Goal: Check status

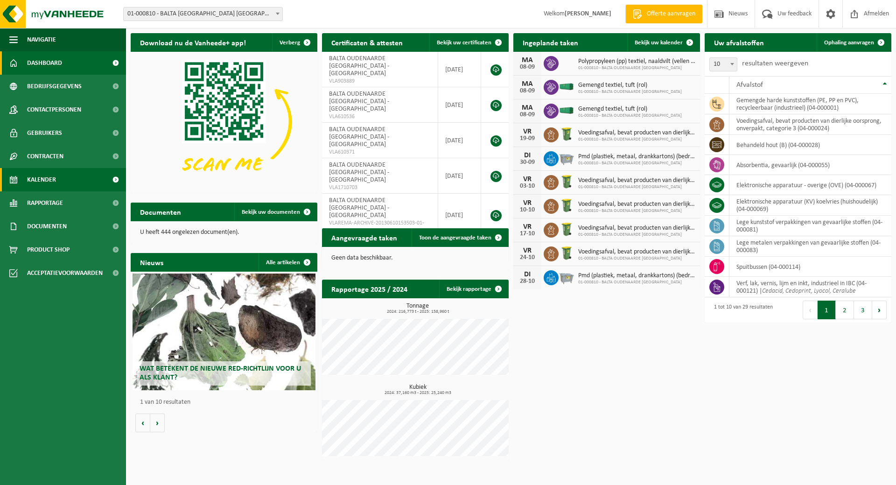
click at [55, 177] on span "Kalender" at bounding box center [41, 179] width 29 height 23
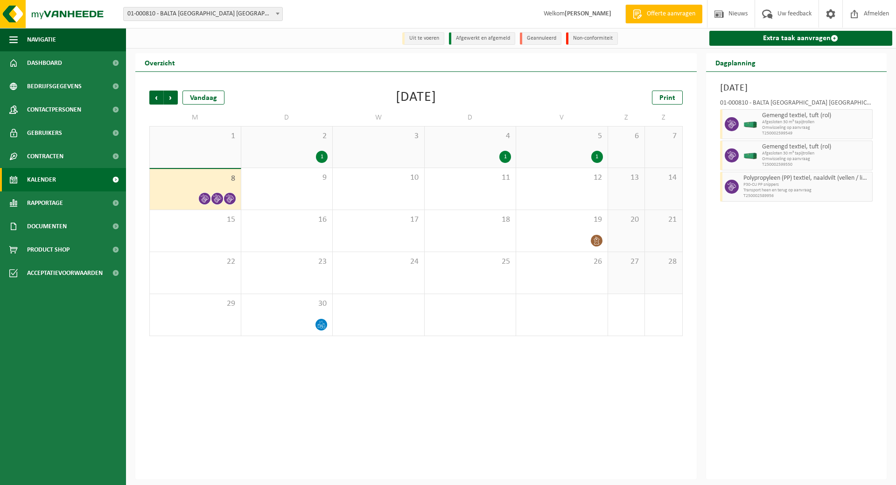
click at [563, 147] on div "5 1" at bounding box center [561, 146] width 91 height 41
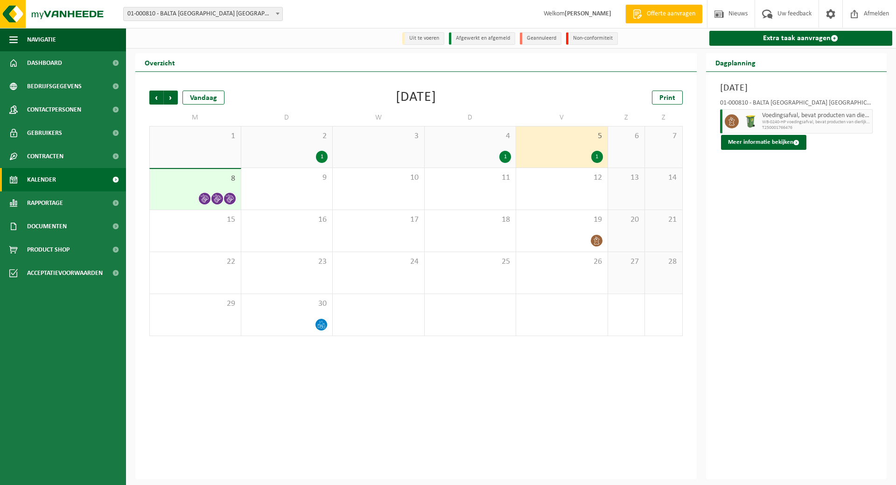
click at [493, 146] on div "4 1" at bounding box center [470, 146] width 91 height 41
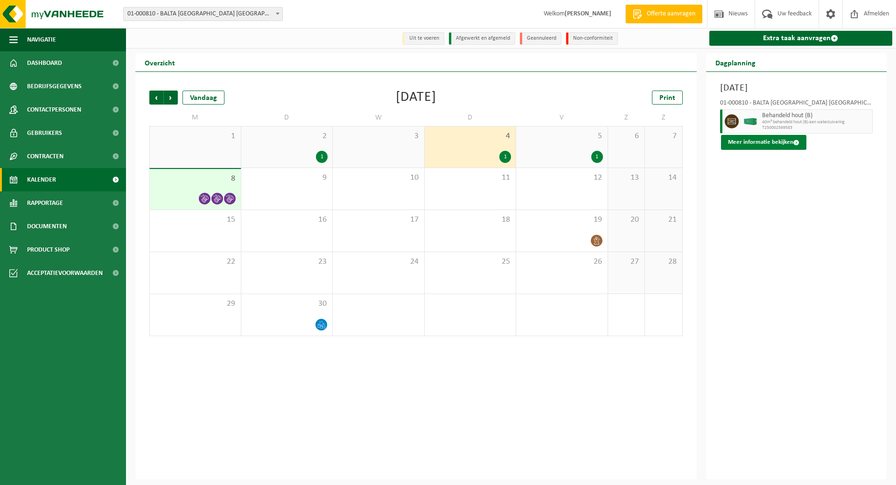
click at [756, 144] on button "Meer informatie bekijken" at bounding box center [763, 142] width 85 height 15
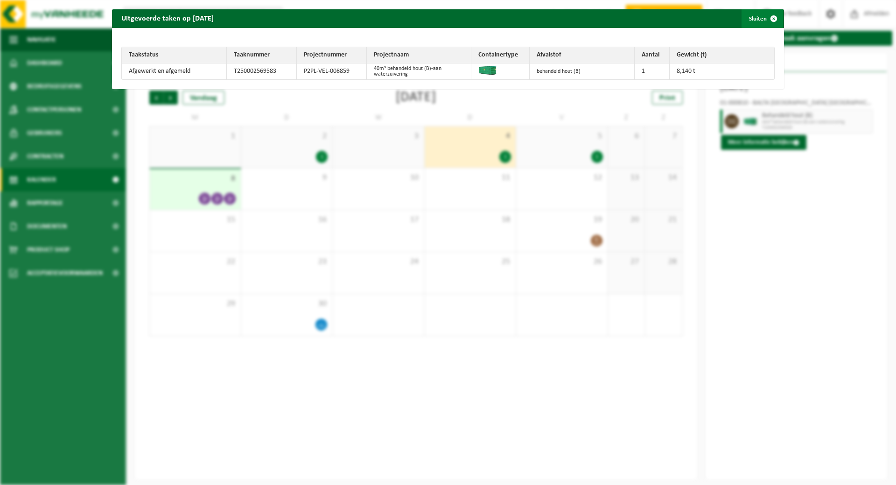
click at [746, 19] on button "Sluiten" at bounding box center [762, 18] width 42 height 19
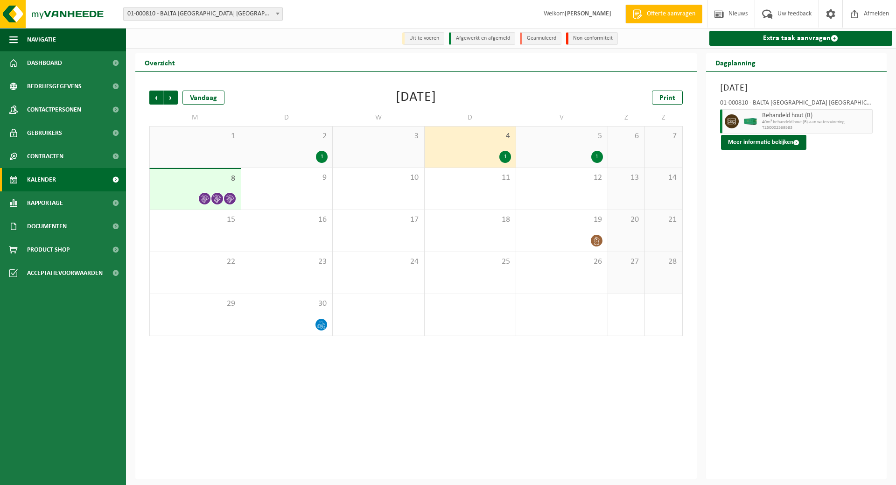
click at [214, 186] on div "8" at bounding box center [195, 189] width 91 height 41
